Goal: Information Seeking & Learning: Learn about a topic

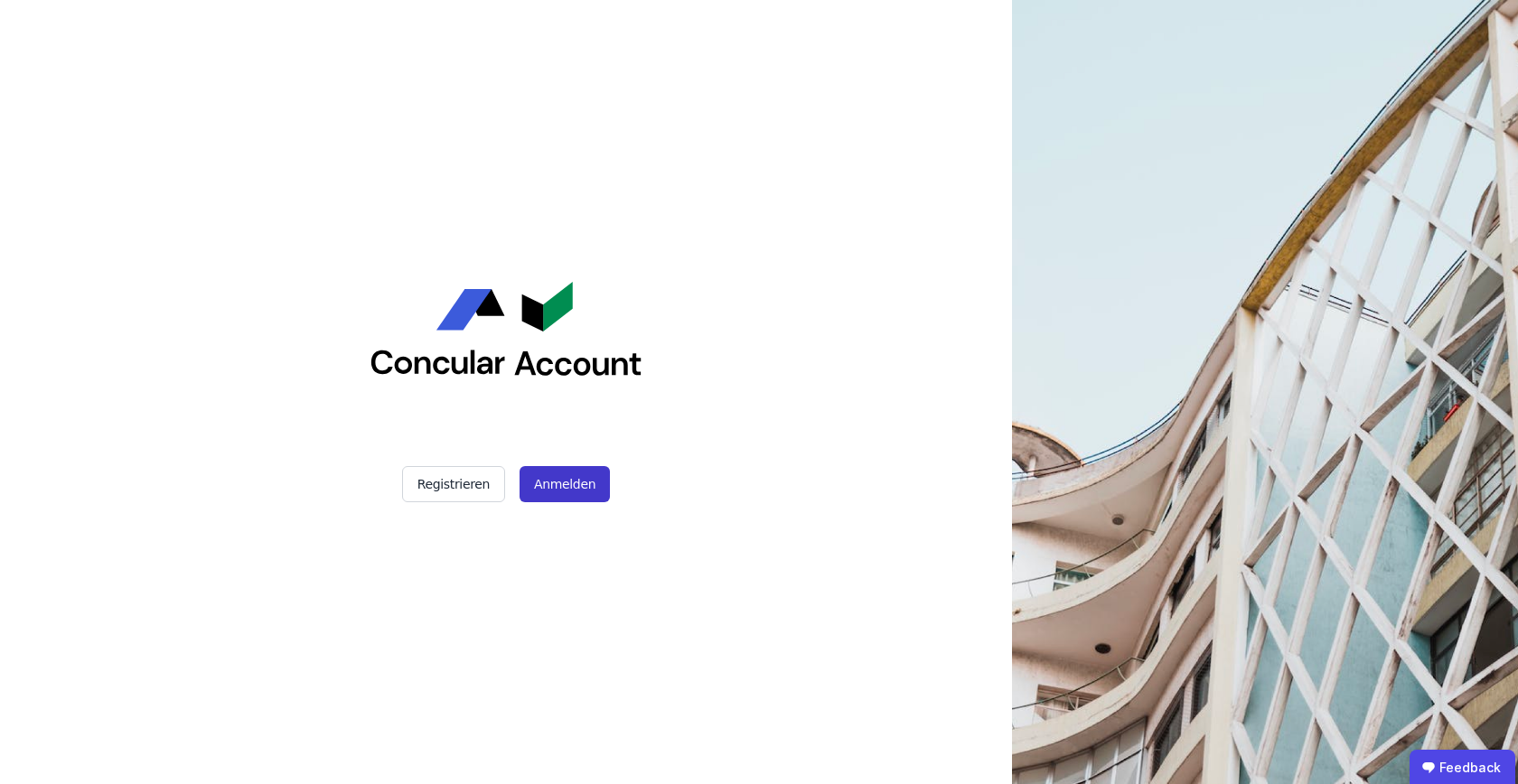
click at [557, 488] on button "Anmelden" at bounding box center [565, 484] width 90 height 36
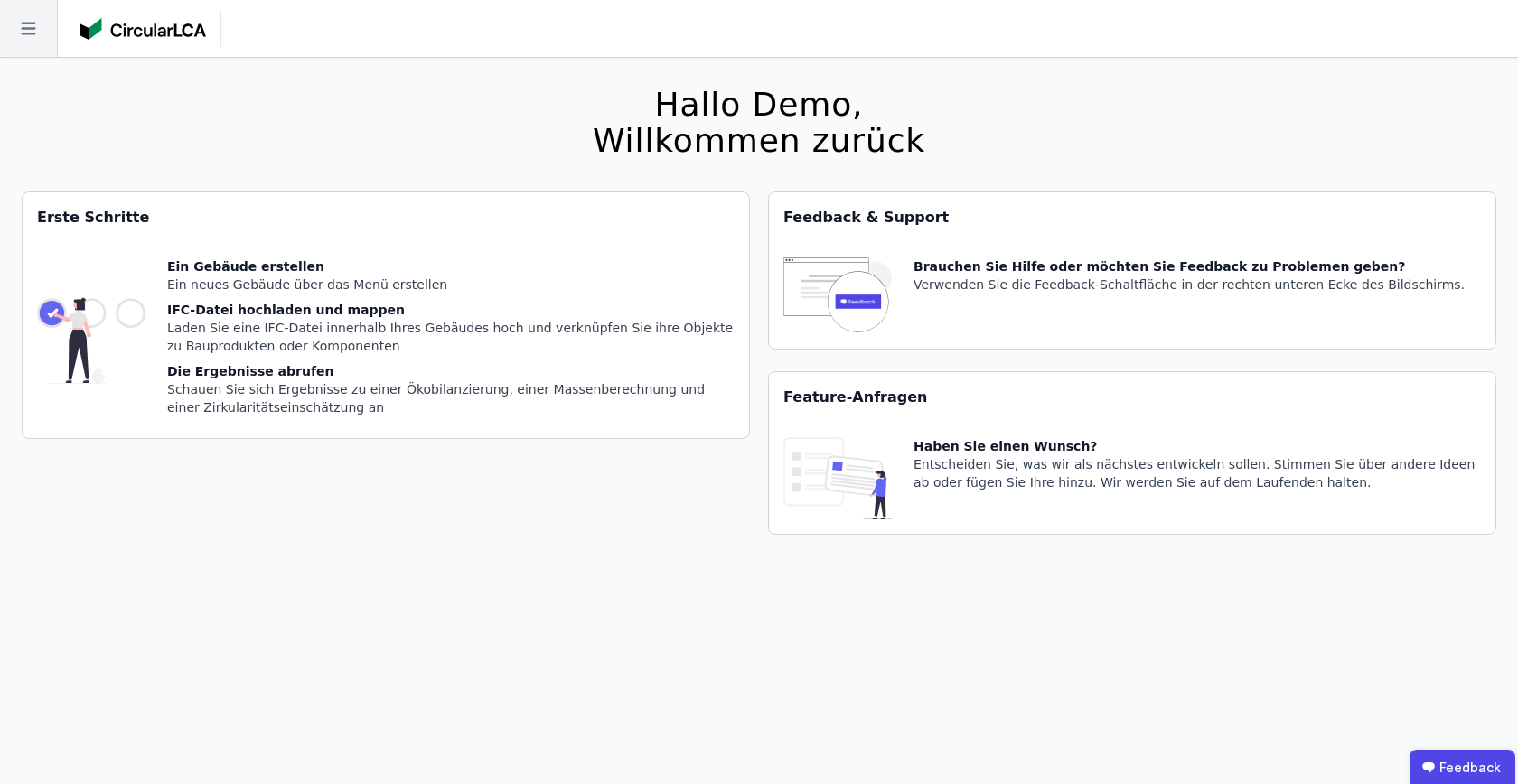
click at [41, 33] on icon at bounding box center [28, 28] width 57 height 57
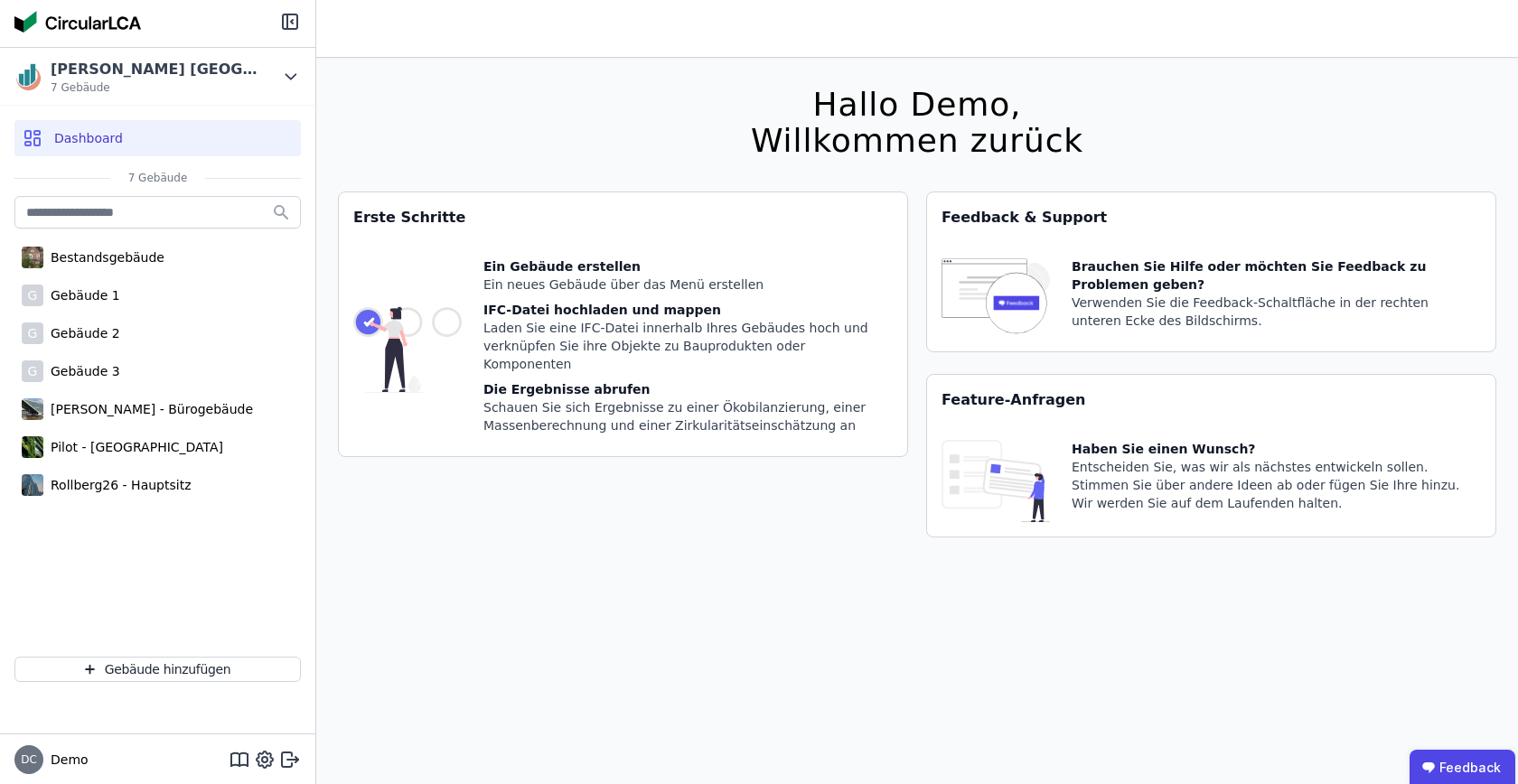
click at [41, 33] on div "[PERSON_NAME] [GEOGRAPHIC_DATA] 7 Gebäude Dashboard 7 Gebäude Bestandsgebäude G…" at bounding box center [759, 421] width 1518 height 841
click at [66, 459] on div "Pilot - [GEOGRAPHIC_DATA]" at bounding box center [157, 447] width 287 height 36
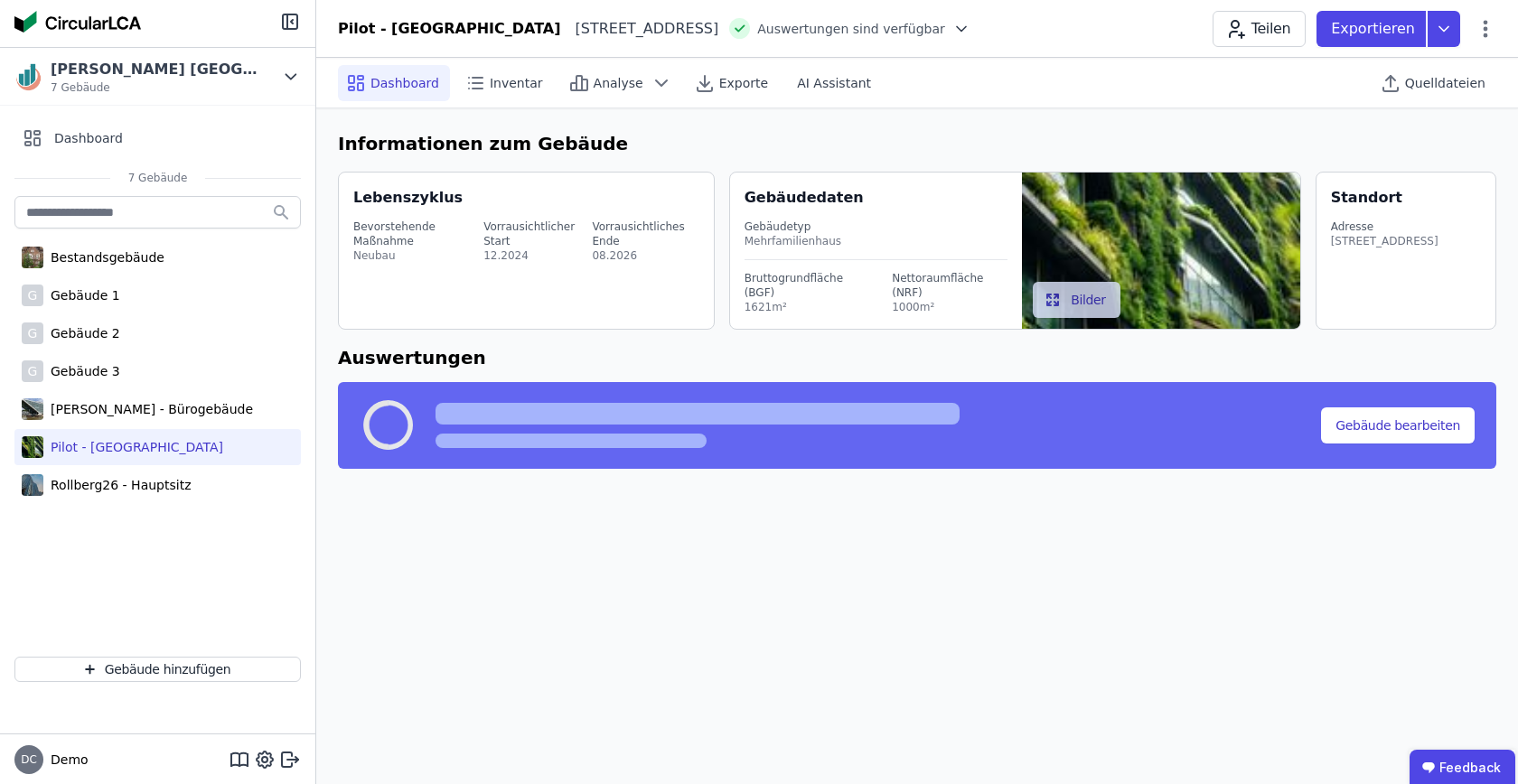
select select "*"
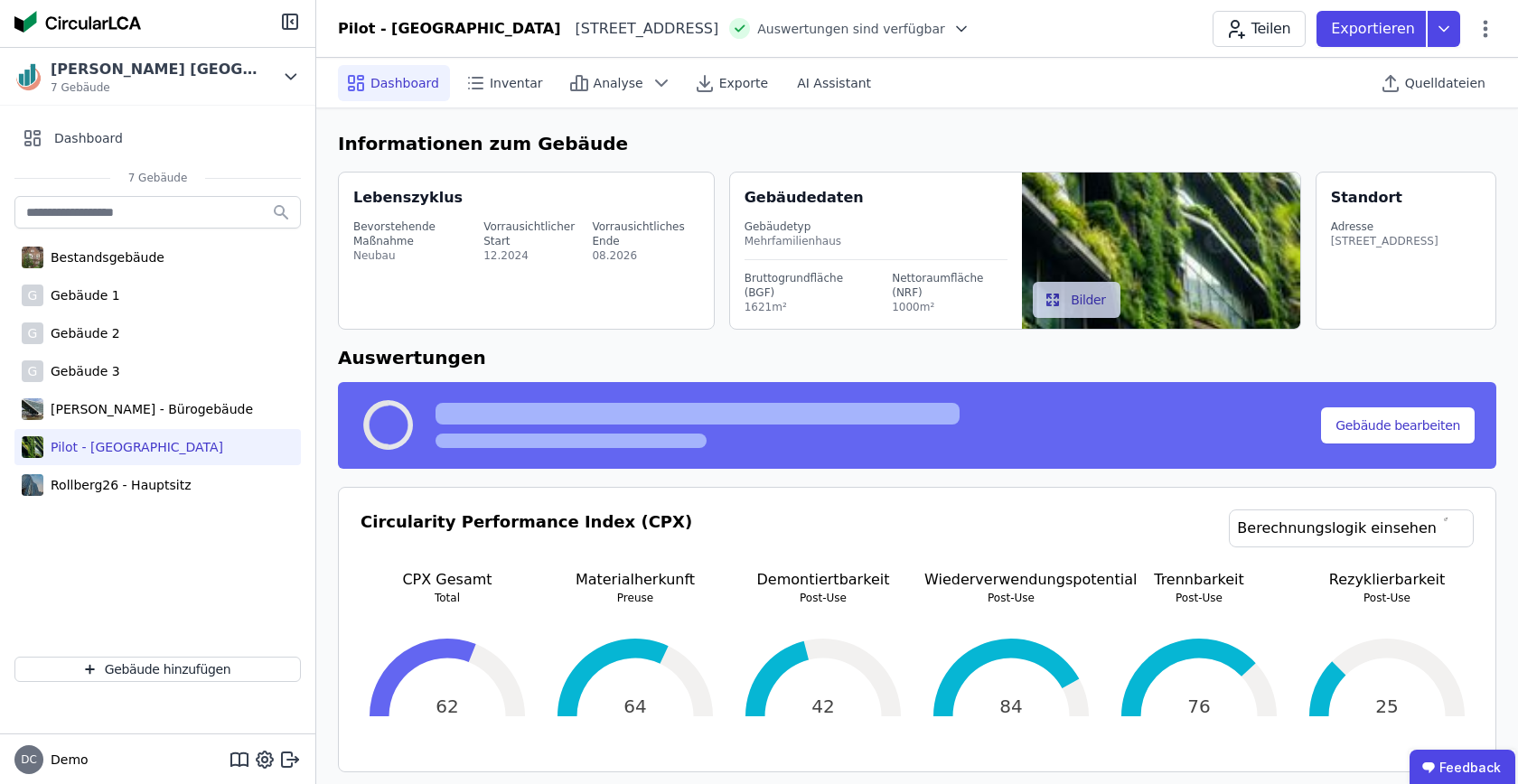
click at [280, 29] on div at bounding box center [158, 23] width 316 height 47
click at [286, 22] on icon at bounding box center [289, 22] width 22 height 22
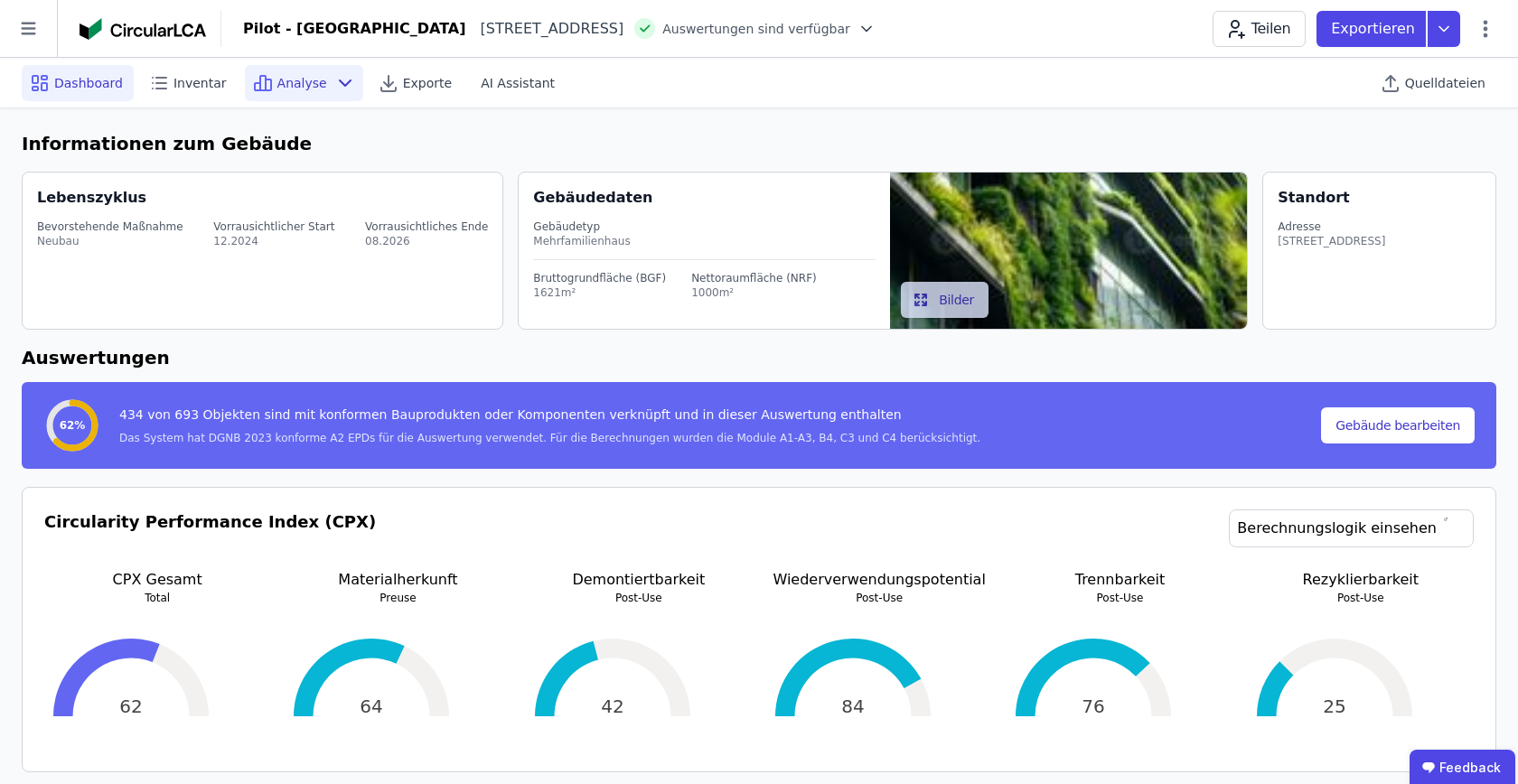
click at [318, 77] on div "Analyse" at bounding box center [304, 83] width 118 height 36
click at [291, 87] on span "Analyse" at bounding box center [302, 83] width 50 height 18
click at [319, 84] on div "Analyse" at bounding box center [304, 83] width 118 height 36
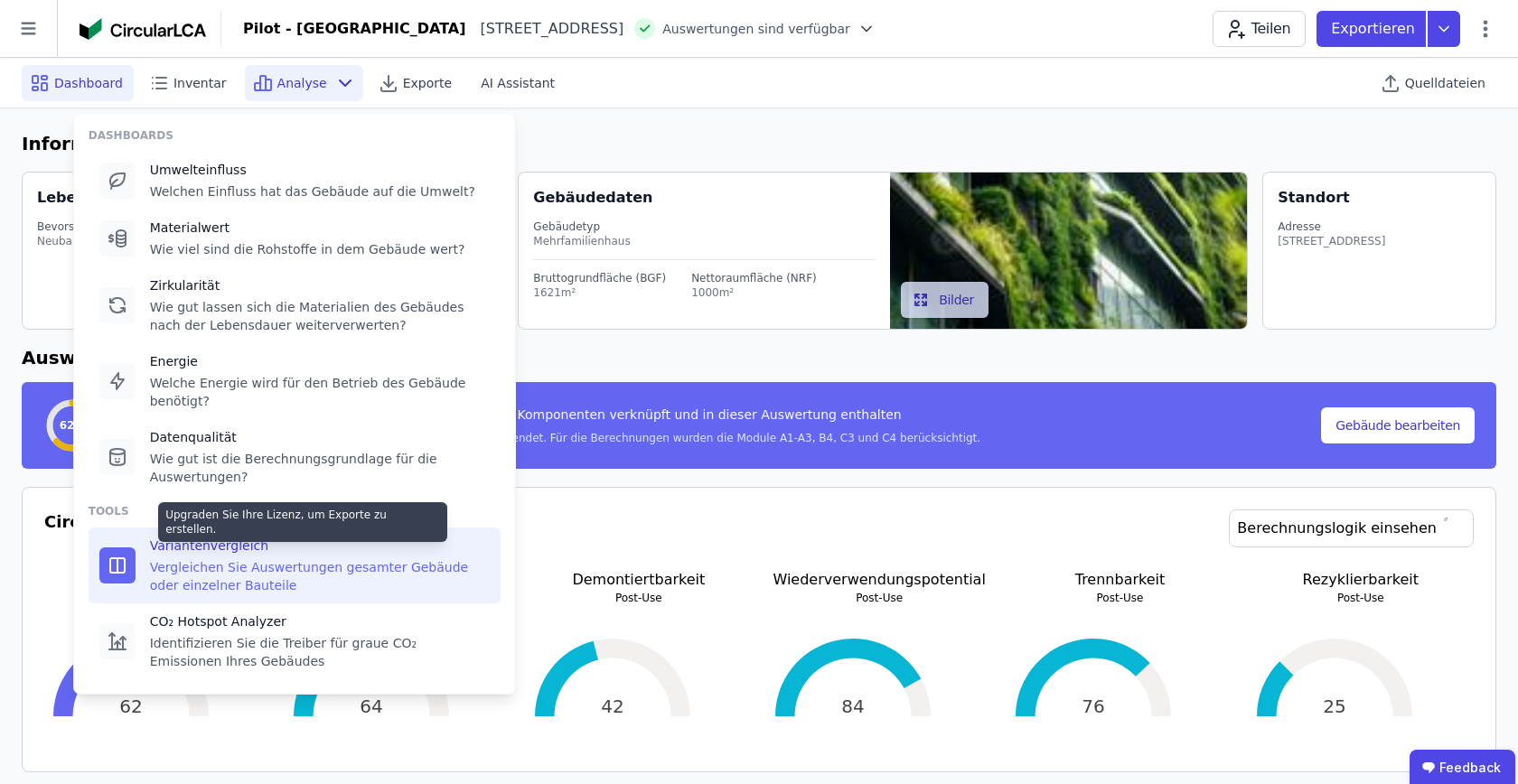
click at [256, 565] on div "Vergleichen Sie Auswertungen gesamter Gebäude oder einzelner Bauteile" at bounding box center [320, 576] width 340 height 36
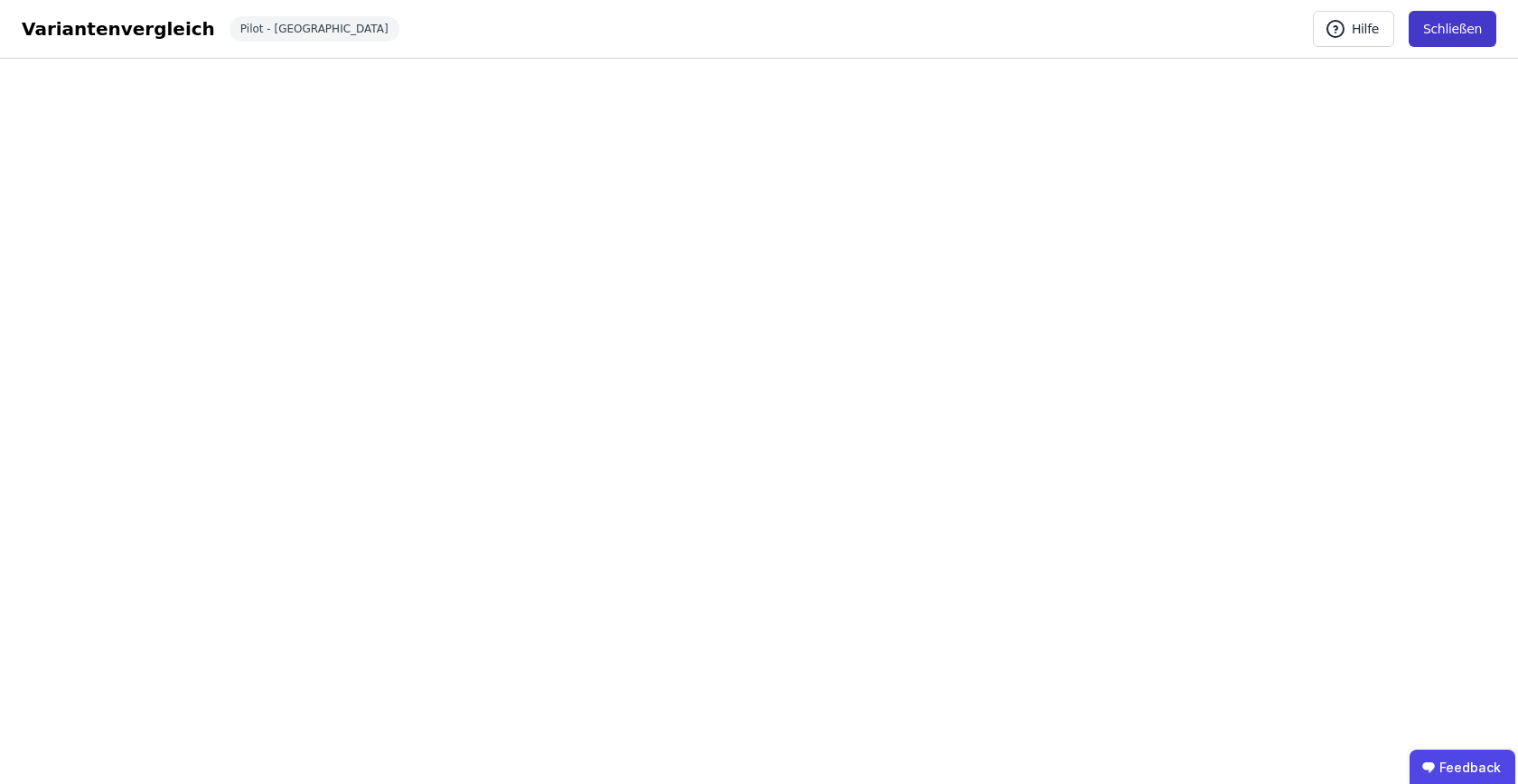
click at [1446, 31] on button "Schließen" at bounding box center [1451, 29] width 87 height 36
select select "*"
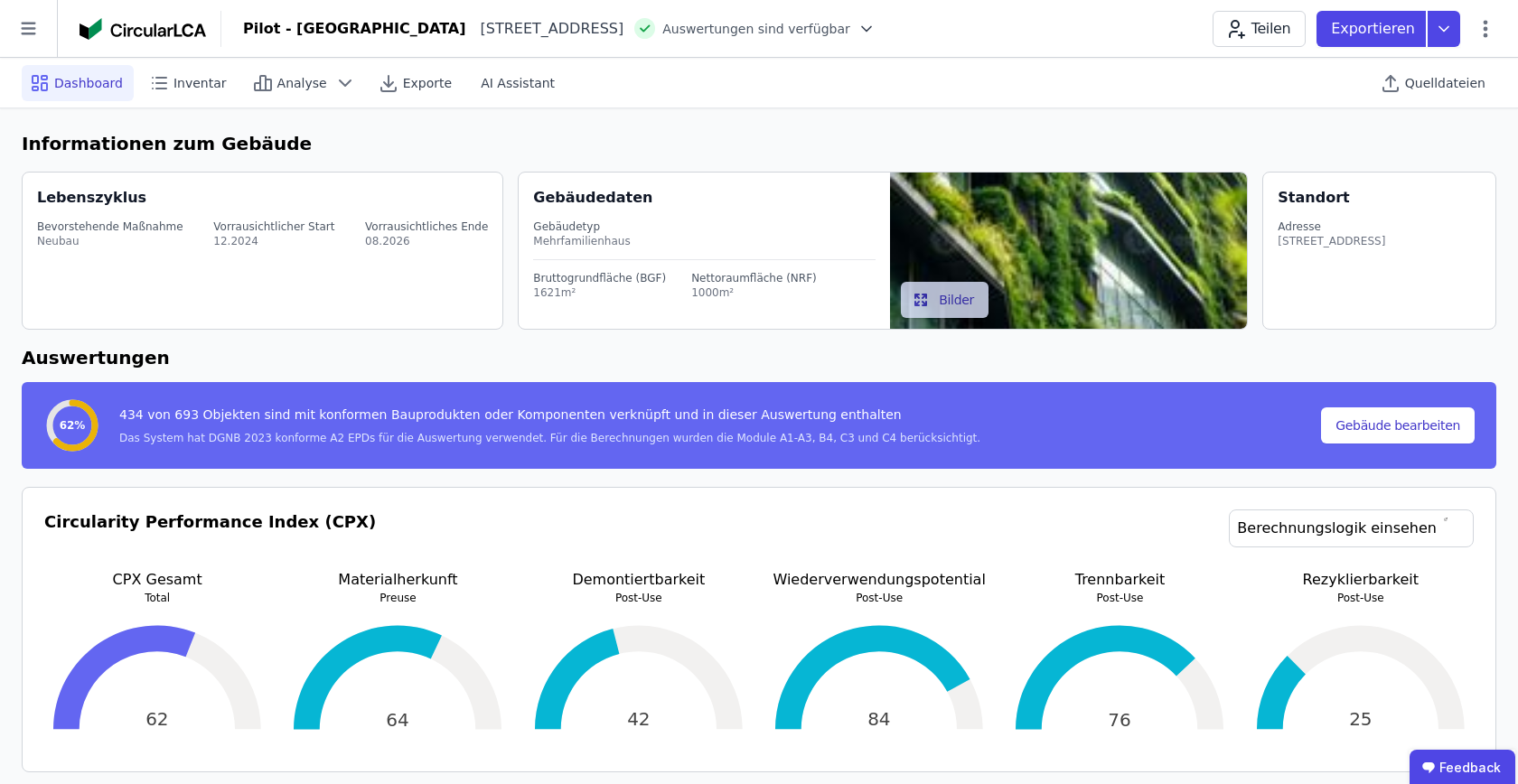
click at [434, 142] on h6 "Informationen zum Gebäude" at bounding box center [758, 143] width 1474 height 27
click at [209, 146] on h6 "Informationen zum Gebäude" at bounding box center [758, 143] width 1474 height 27
click at [172, 148] on h6 "Informationen zum Gebäude" at bounding box center [758, 143] width 1474 height 27
click at [156, 149] on h6 "Informationen zum Gebäude" at bounding box center [758, 143] width 1474 height 27
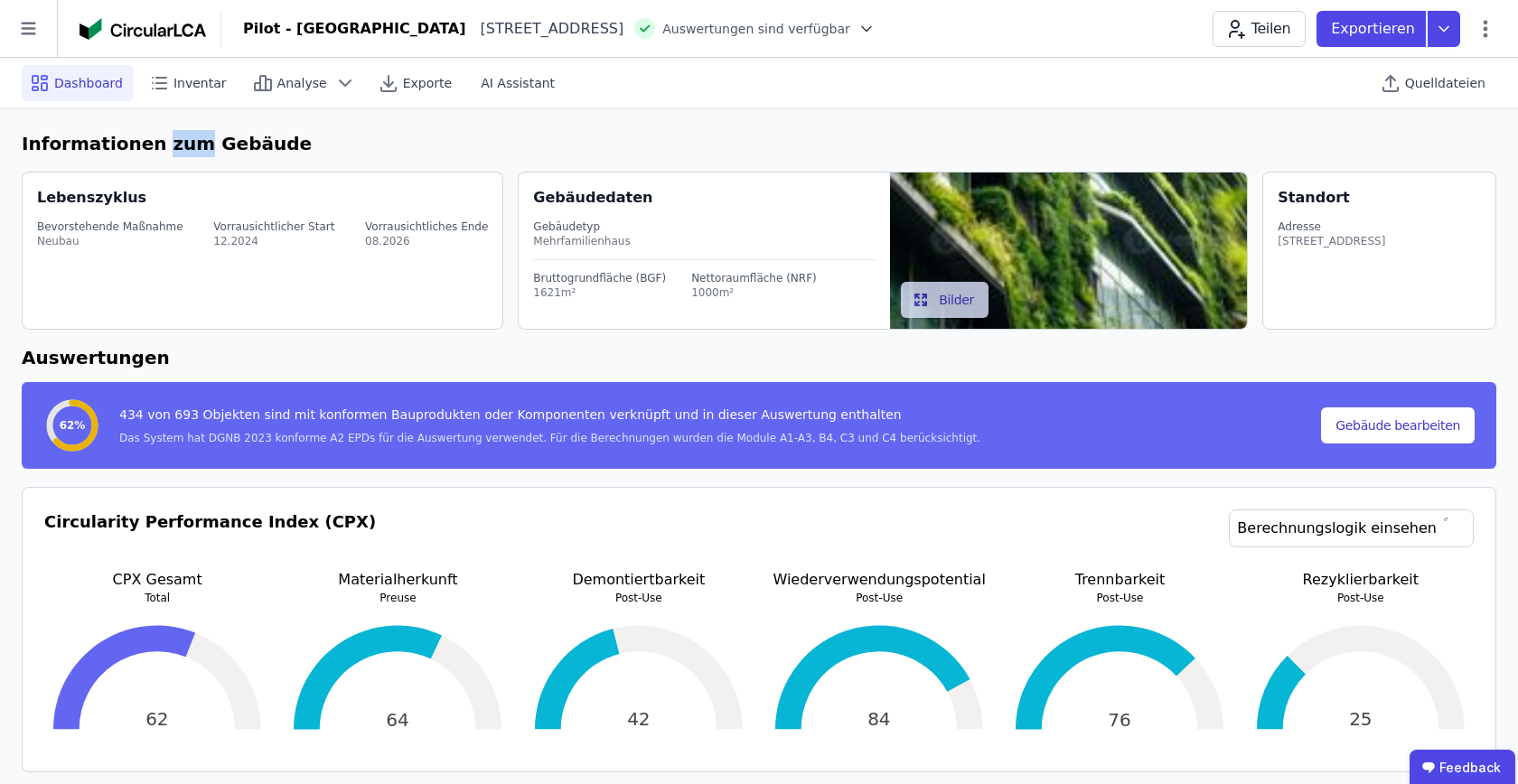
click at [156, 149] on h6 "Informationen zum Gebäude" at bounding box center [758, 143] width 1474 height 27
click at [203, 137] on h6 "Informationen zum Gebäude" at bounding box center [758, 143] width 1474 height 27
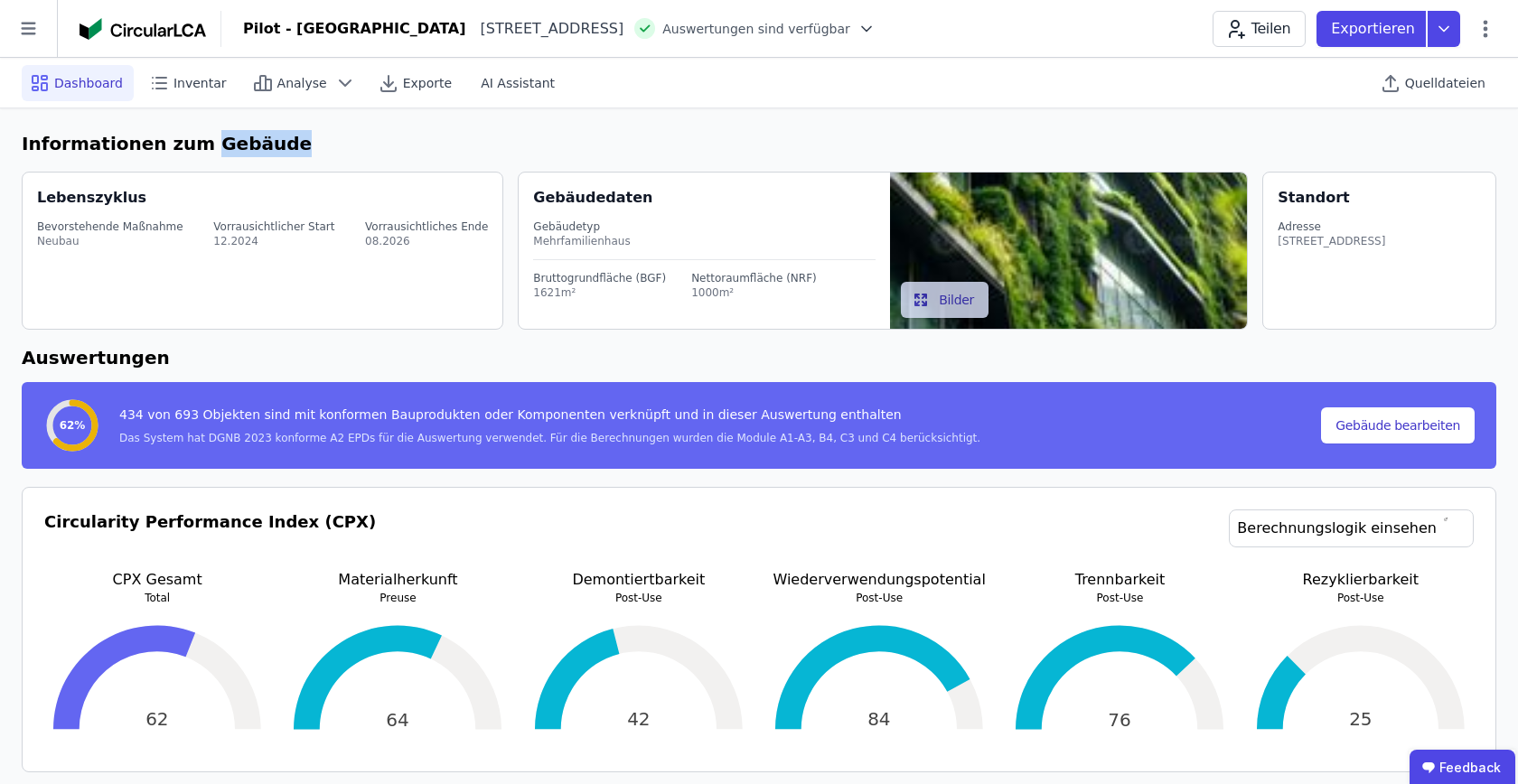
click at [217, 143] on h6 "Informationen zum Gebäude" at bounding box center [758, 143] width 1474 height 27
drag, startPoint x: 255, startPoint y: 144, endPoint x: 185, endPoint y: 144, distance: 70.0
click at [185, 144] on h6 "Informationen zum Gebäude" at bounding box center [758, 143] width 1474 height 27
drag, startPoint x: 185, startPoint y: 144, endPoint x: 244, endPoint y: 143, distance: 59.0
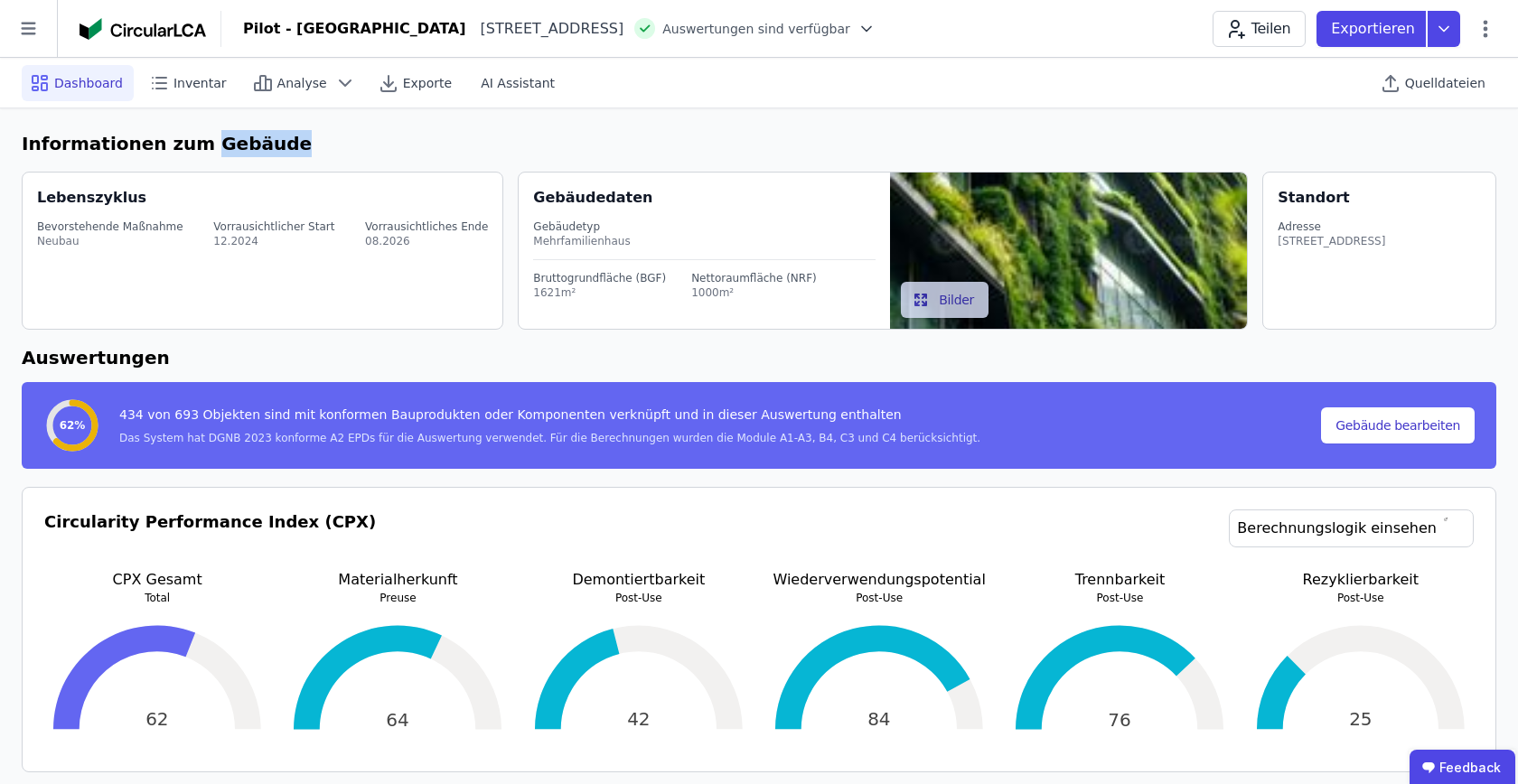
click at [244, 143] on h6 "Informationen zum Gebäude" at bounding box center [758, 143] width 1474 height 27
drag, startPoint x: 254, startPoint y: 143, endPoint x: 2, endPoint y: 143, distance: 252.0
click at [141, 136] on h6 "Informationen zum Gebäude" at bounding box center [758, 143] width 1474 height 27
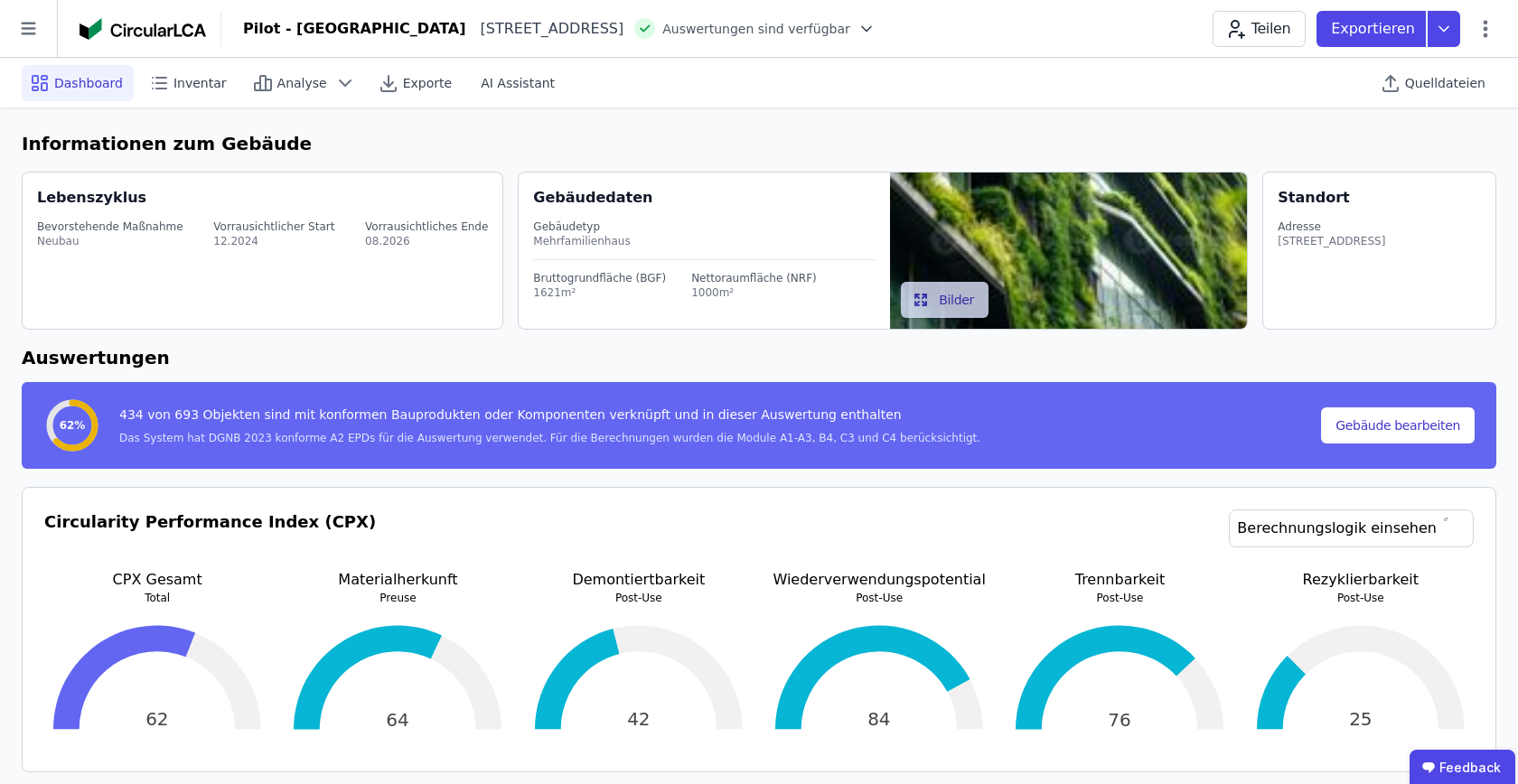
click at [441, 143] on h6 "Informationen zum Gebäude" at bounding box center [758, 143] width 1474 height 27
drag, startPoint x: 255, startPoint y: 144, endPoint x: 0, endPoint y: 145, distance: 255.0
click at [65, 136] on h6 "Informationen zum Gebäude" at bounding box center [758, 143] width 1474 height 27
click at [316, 89] on span "Analyse" at bounding box center [302, 83] width 50 height 18
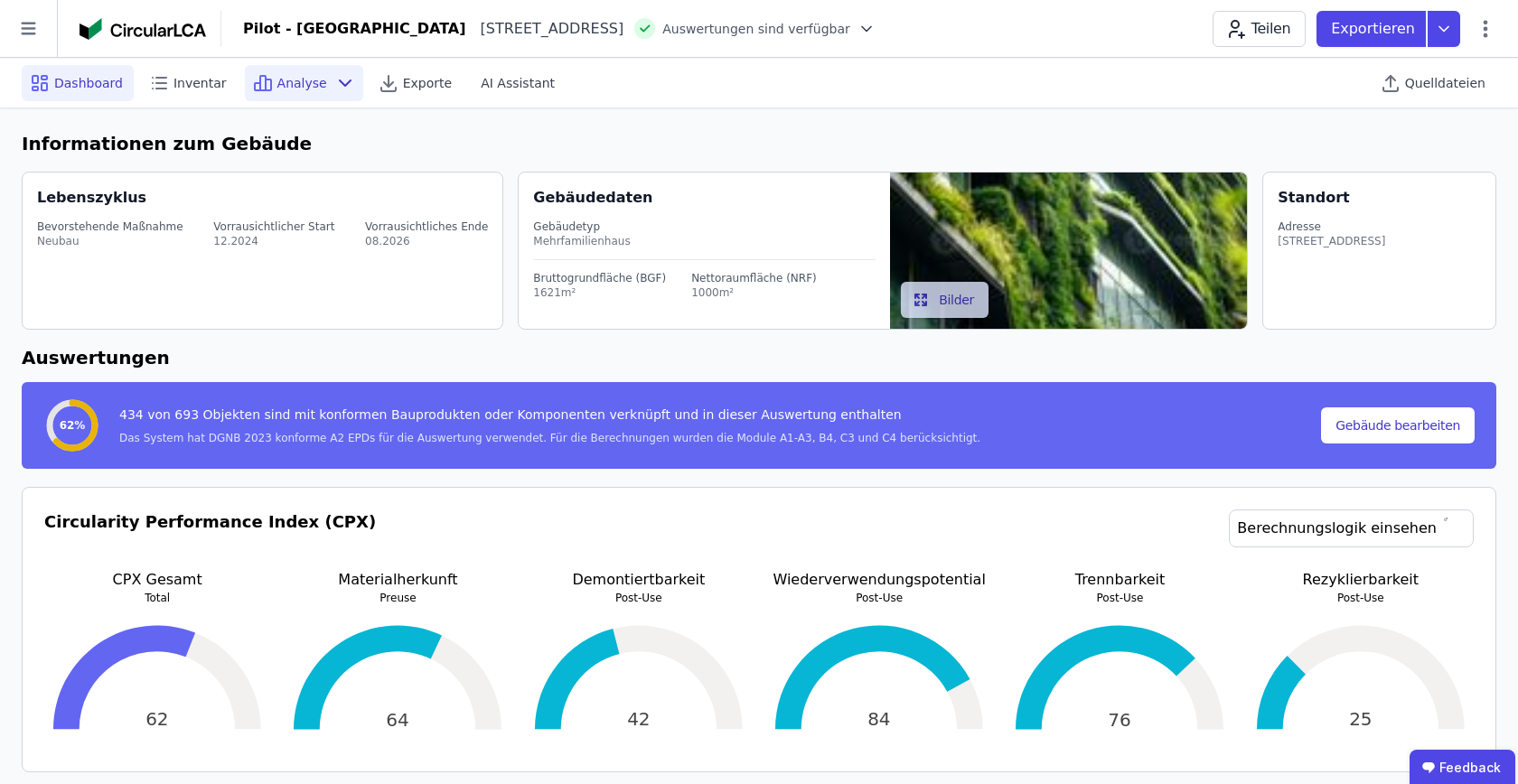
click at [315, 85] on span "Analyse" at bounding box center [302, 83] width 50 height 18
click at [685, 135] on h6 "Informationen zum Gebäude" at bounding box center [758, 143] width 1474 height 27
click at [316, 88] on span "Analyse" at bounding box center [302, 83] width 50 height 18
click at [320, 135] on h6 "Informationen zum Gebäude" at bounding box center [758, 143] width 1474 height 27
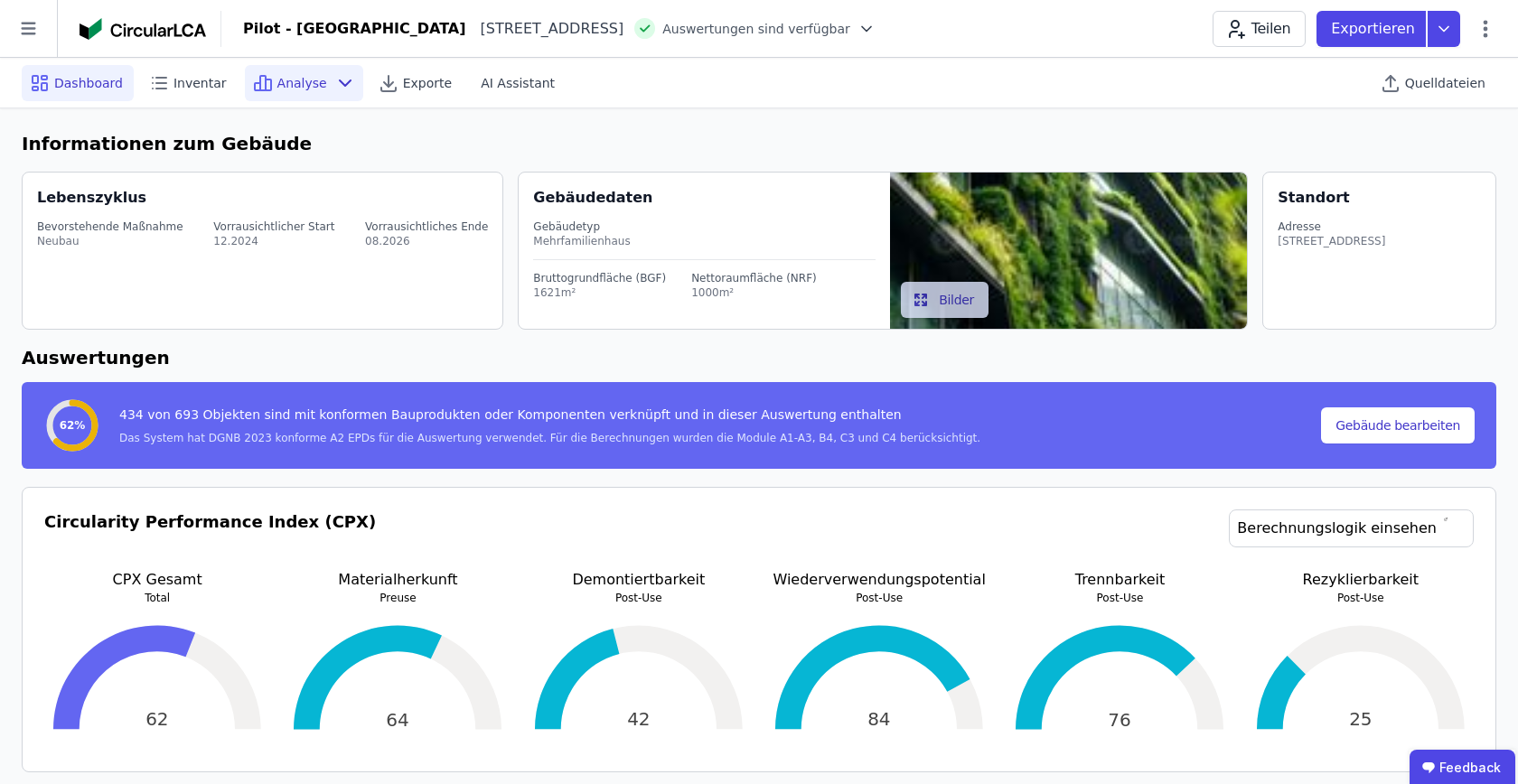
click at [311, 79] on span "Analyse" at bounding box center [302, 83] width 50 height 18
click at [572, 177] on div "Gebäudedaten Gebäudetyp Mehrfamilienhaus Bruttogrundfläche (BGF) 1621m² Nettora…" at bounding box center [711, 251] width 357 height 156
click at [1389, 35] on p "Exportieren" at bounding box center [1374, 28] width 87 height 22
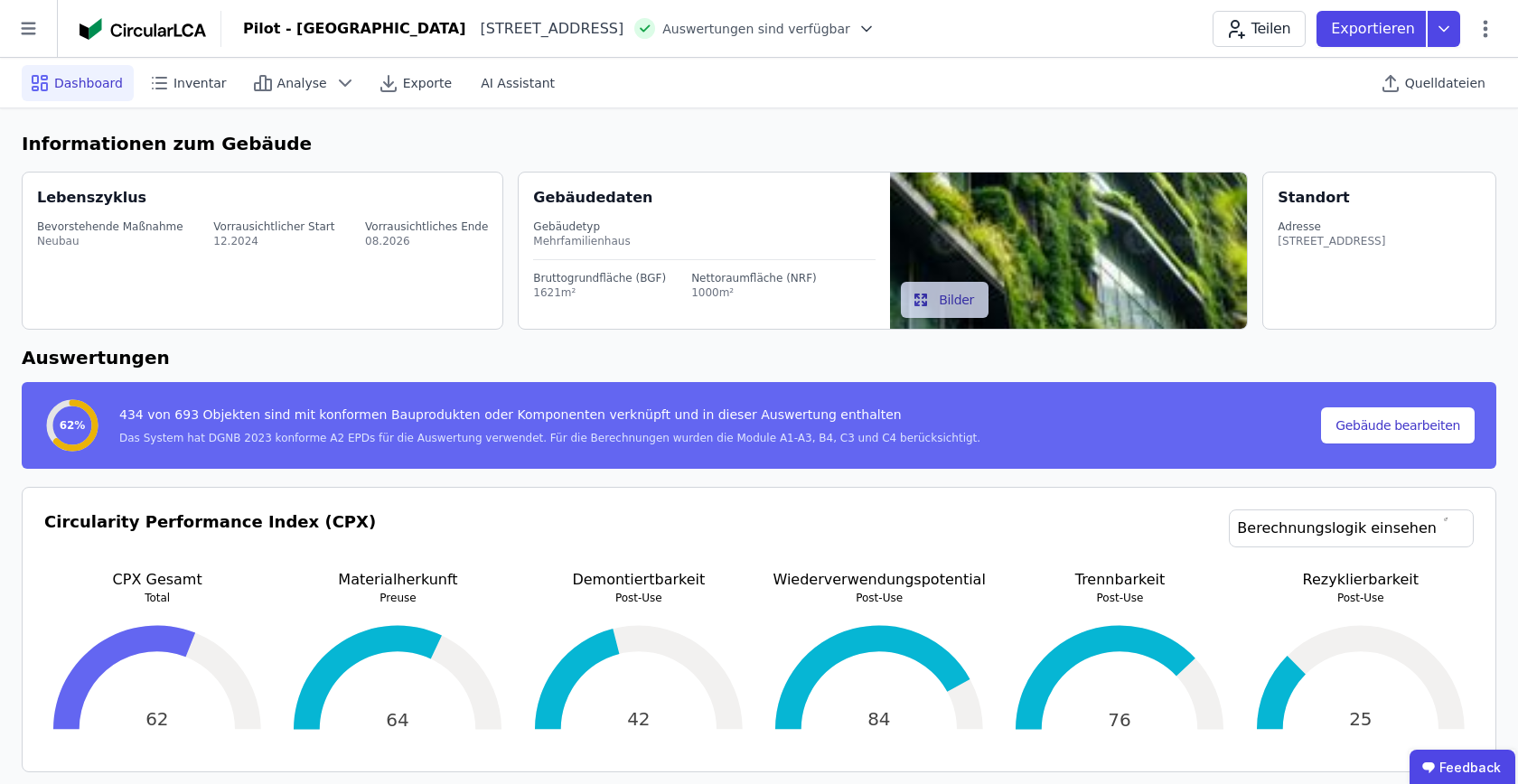
click at [33, 35] on icon at bounding box center [27, 28] width 14 height 12
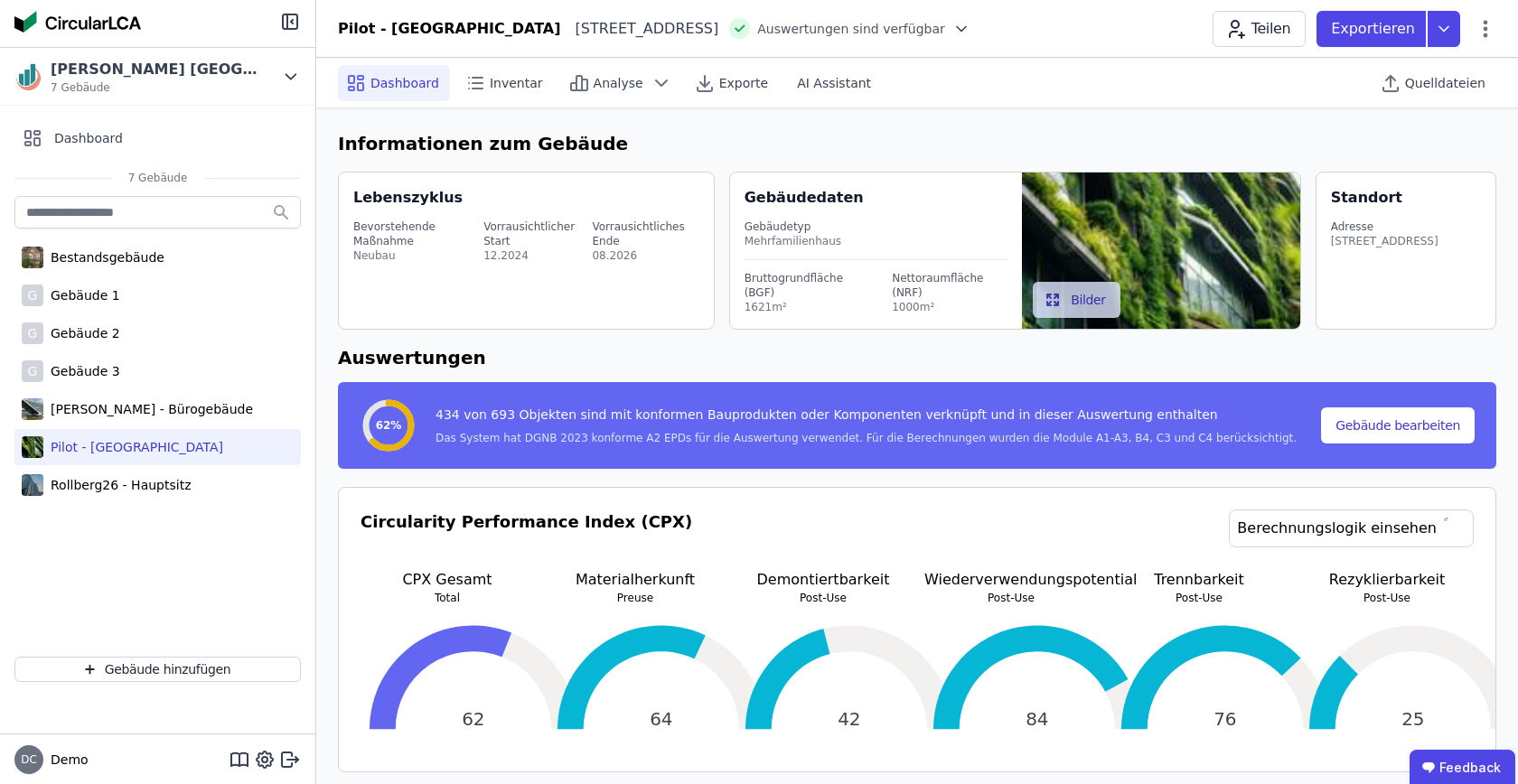
click at [225, 577] on div "Bestandsgebäude G Gebäude 1 G Gebäude 2 G Gebäude 3 [PERSON_NAME] - Bürogebäude…" at bounding box center [158, 417] width 316 height 450
click at [338, 525] on div "Circularity Performance Index (CPX) Berechnungslogik einsehen CPX Gesamt Total …" at bounding box center [917, 629] width 1158 height 285
click at [607, 81] on span "Analyse" at bounding box center [618, 83] width 50 height 18
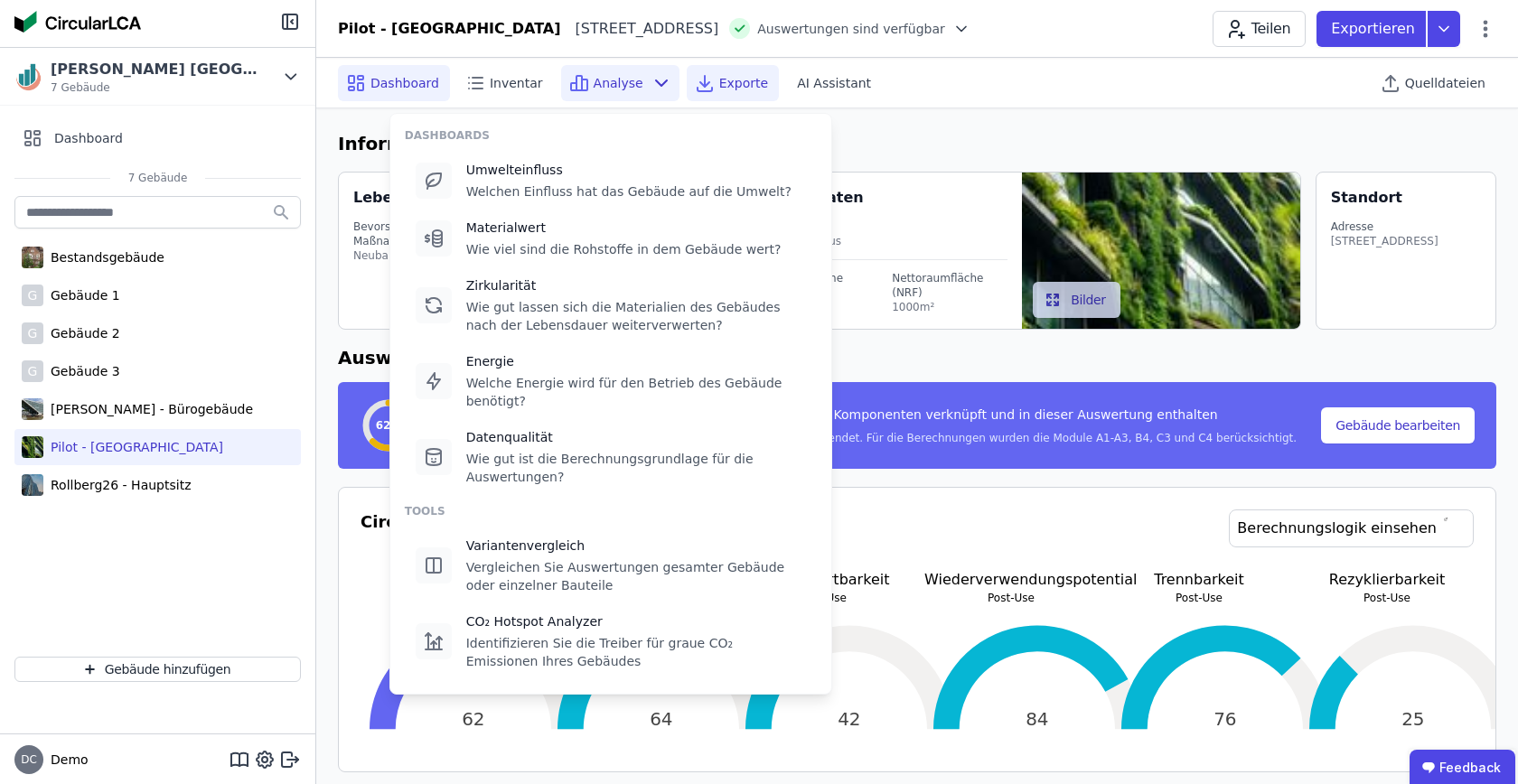
click at [739, 85] on span "Exporte" at bounding box center [743, 83] width 49 height 18
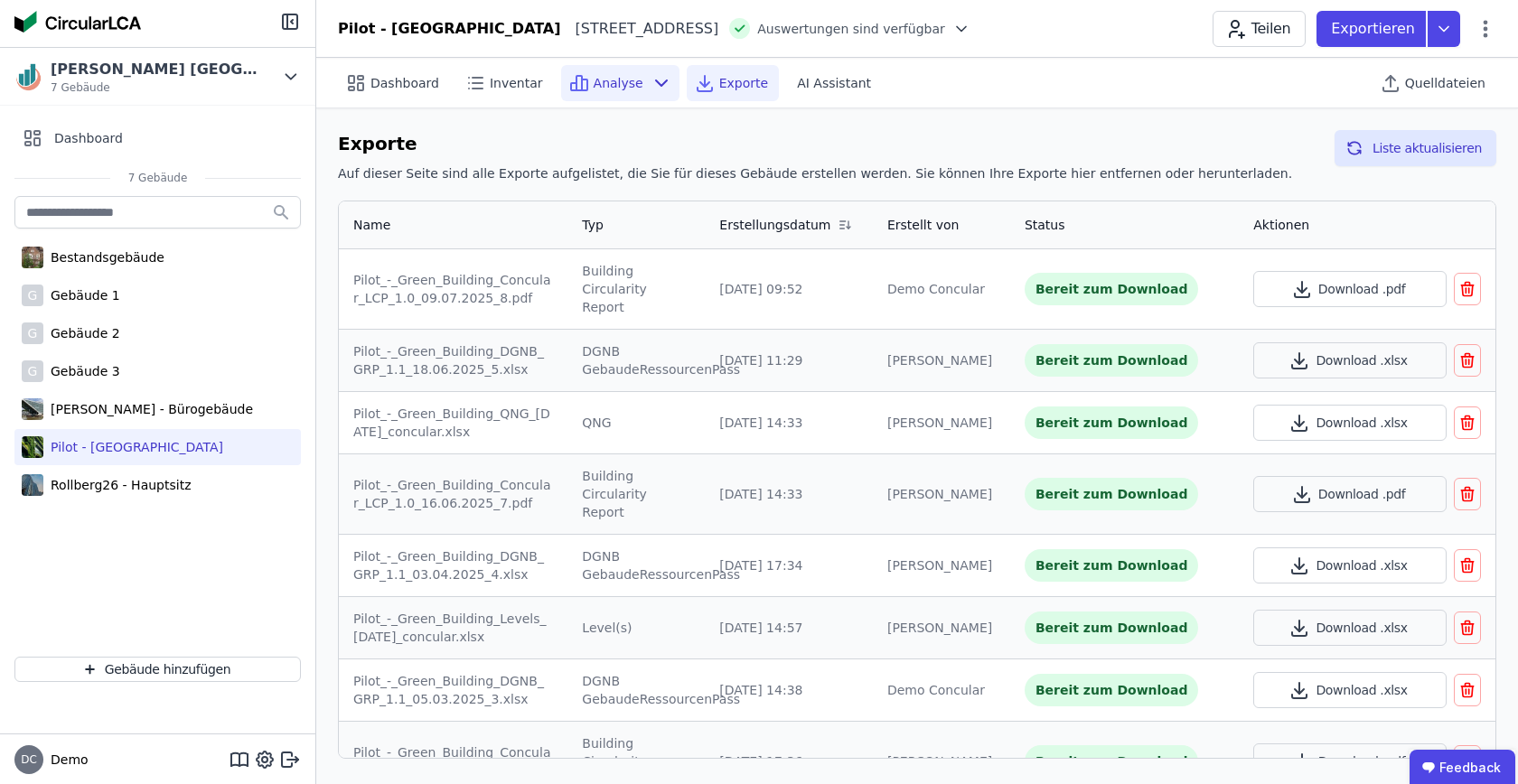
click at [603, 86] on span "Analyse" at bounding box center [618, 83] width 50 height 18
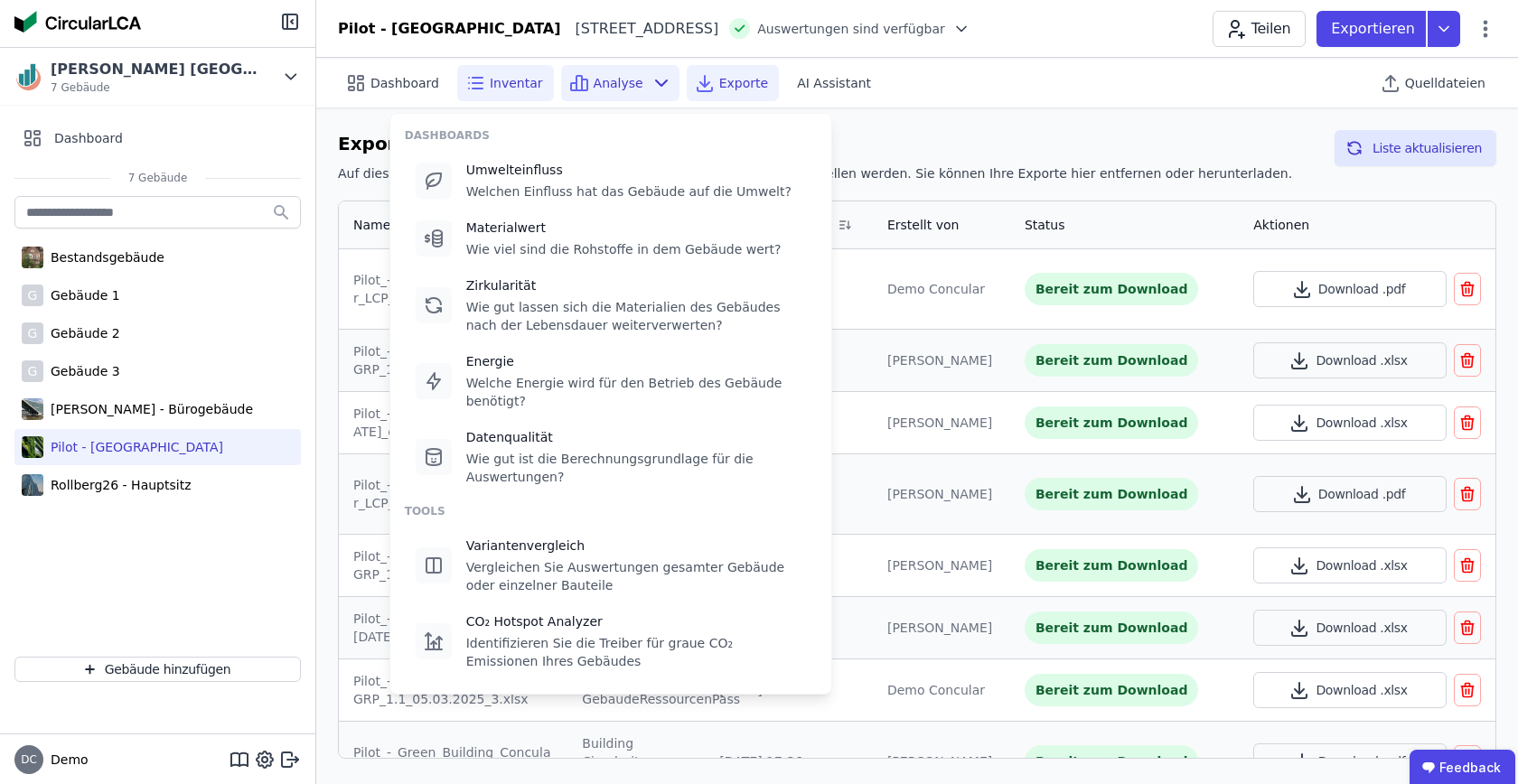
click at [464, 85] on icon at bounding box center [474, 83] width 22 height 22
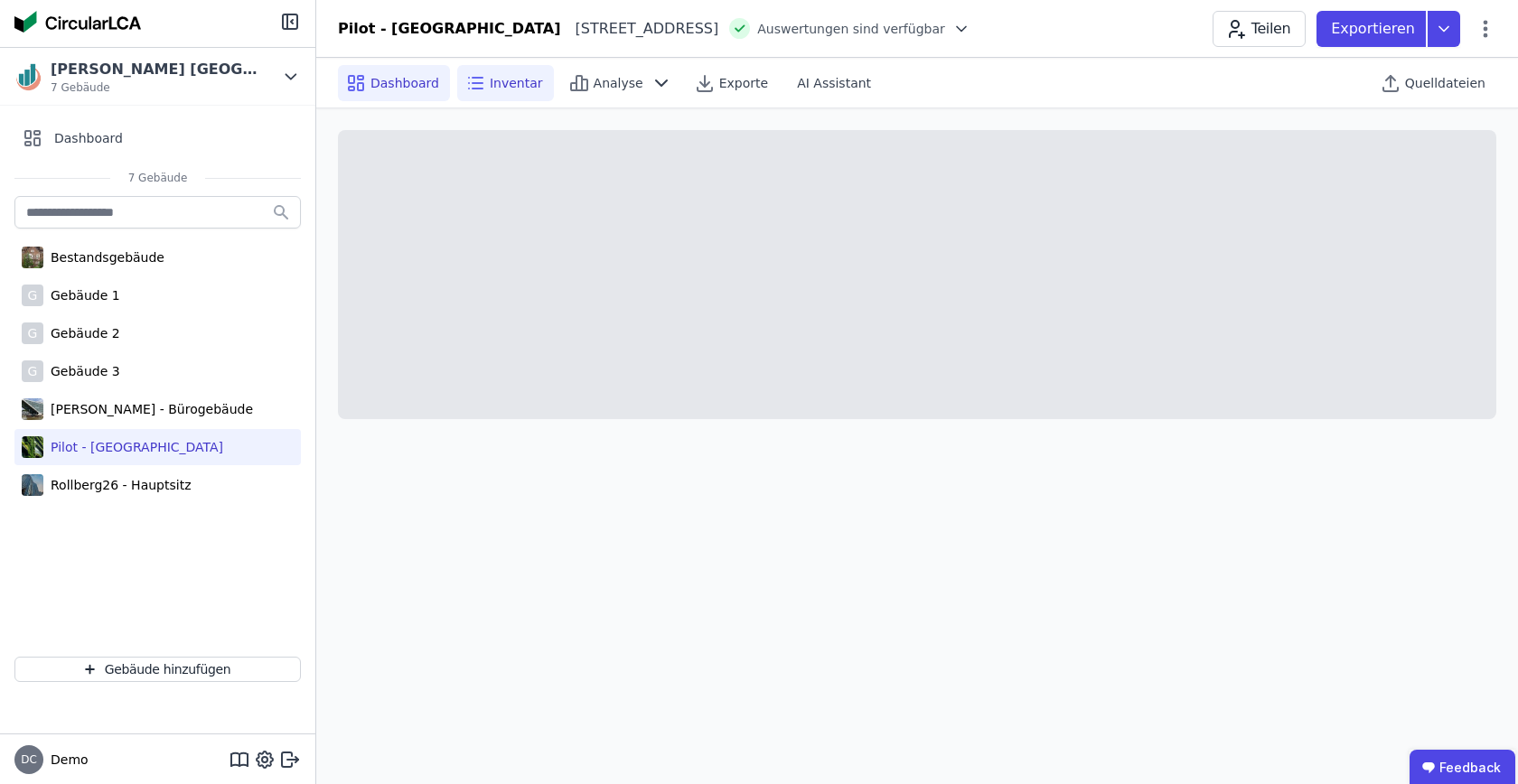
click at [379, 87] on span "Dashboard" at bounding box center [404, 83] width 69 height 18
select select "*"
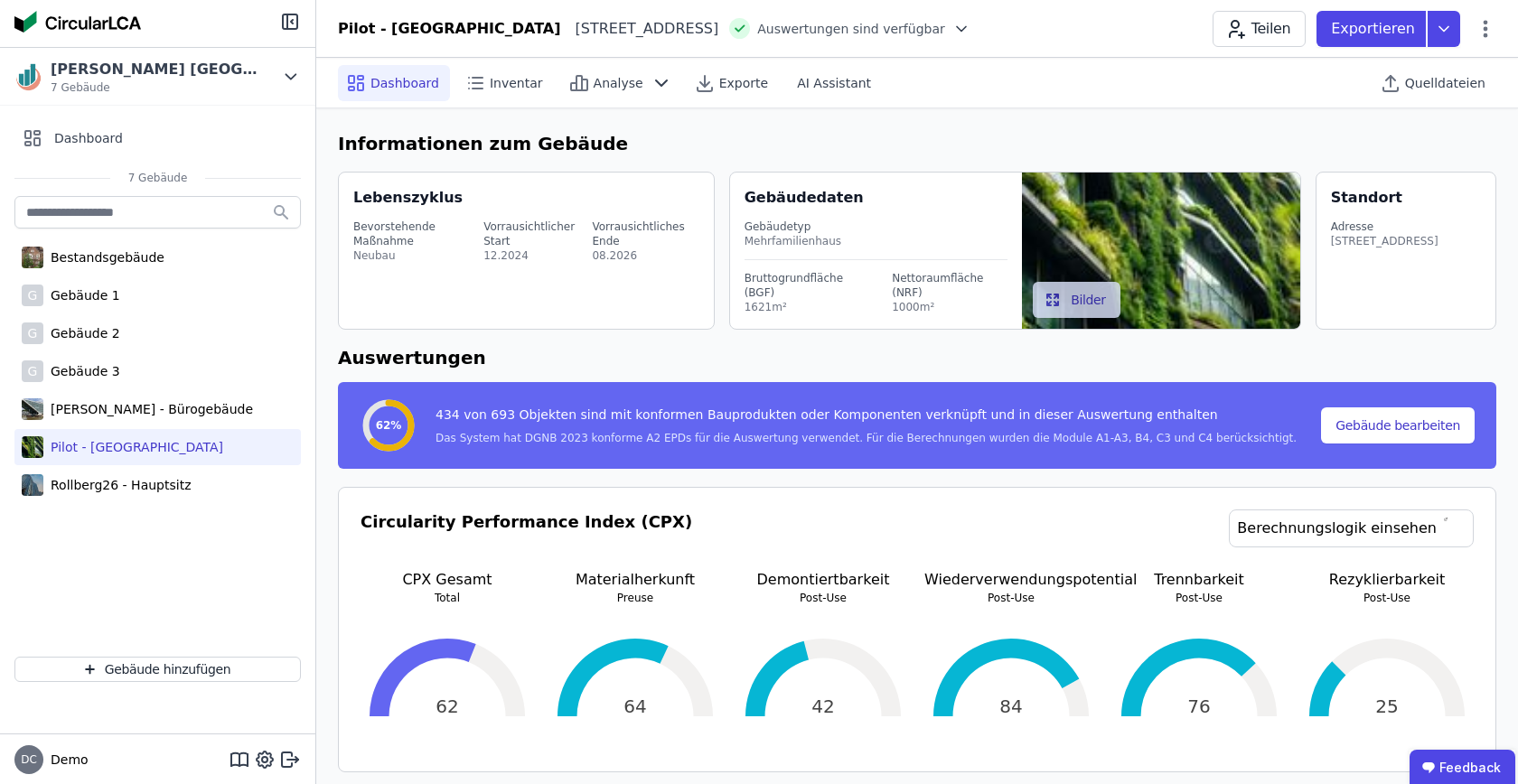
click at [387, 100] on div "Dashboard" at bounding box center [394, 83] width 112 height 36
select select "*"
drag, startPoint x: 718, startPoint y: 496, endPoint x: 715, endPoint y: 521, distance: 25.2
click at [715, 521] on div "Circularity Performance Index (CPX) Berechnungslogik einsehen CPX Gesamt Total …" at bounding box center [917, 629] width 1158 height 285
